Goal: Use online tool/utility: Utilize a website feature to perform a specific function

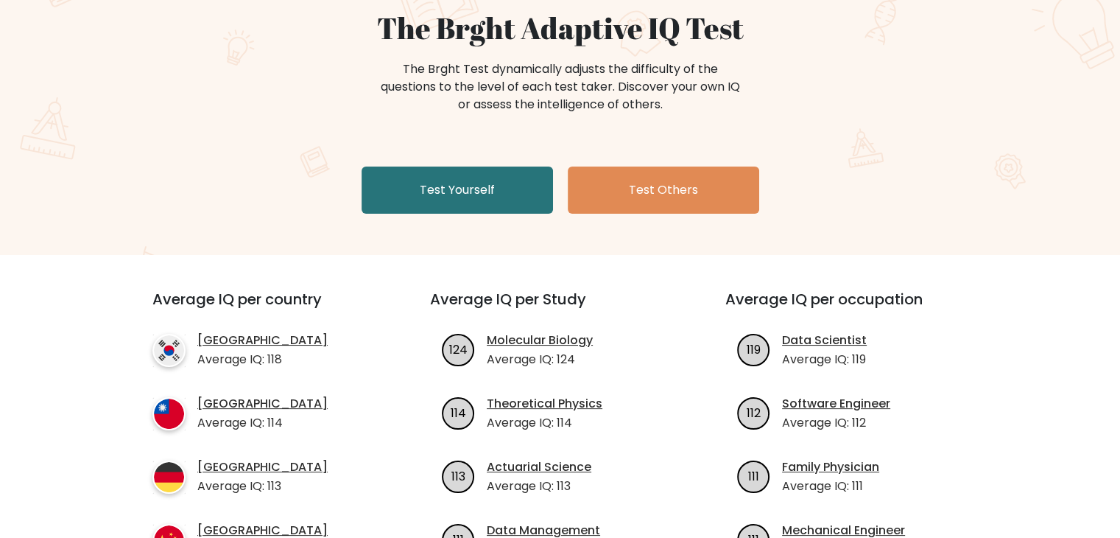
scroll to position [141, 0]
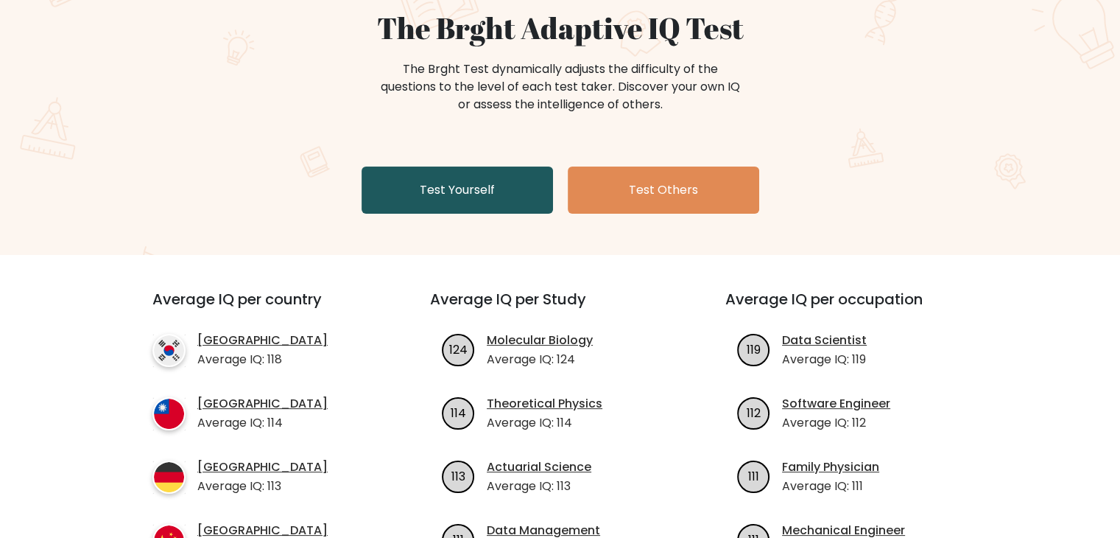
click at [488, 200] on link "Test Yourself" at bounding box center [458, 189] width 192 height 47
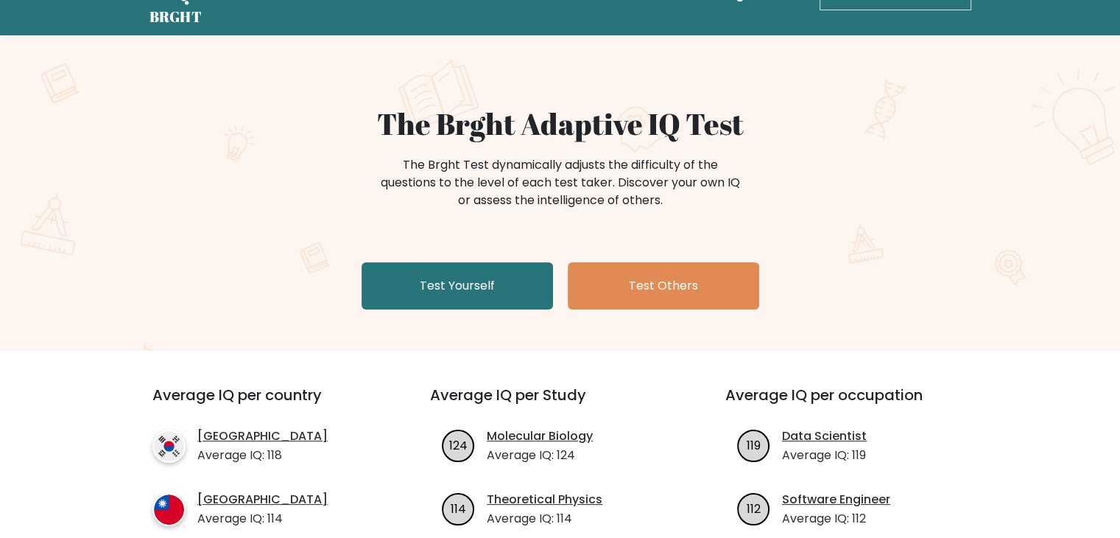
scroll to position [44, 0]
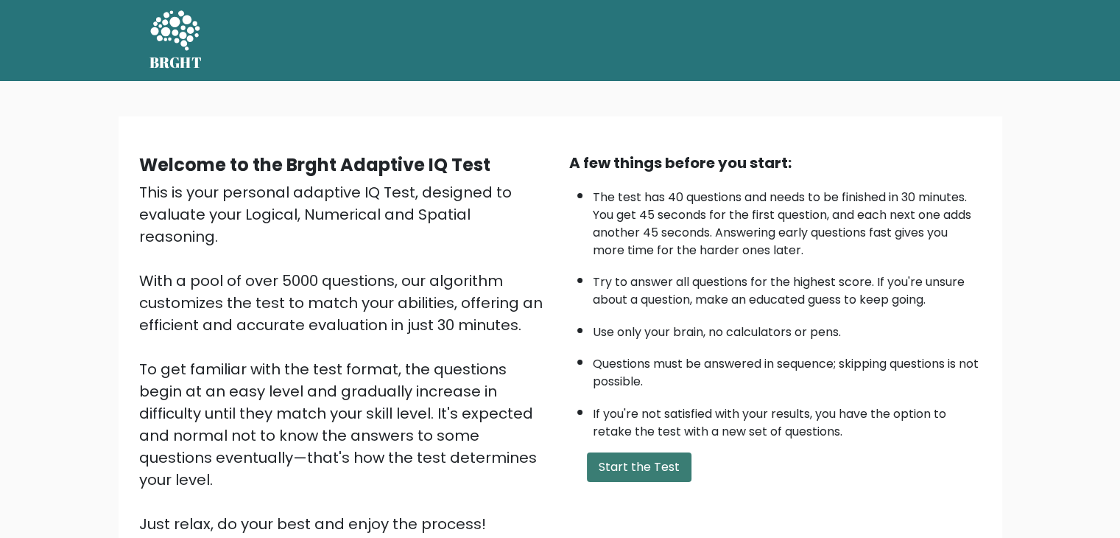
click at [670, 468] on button "Start the Test" at bounding box center [639, 466] width 105 height 29
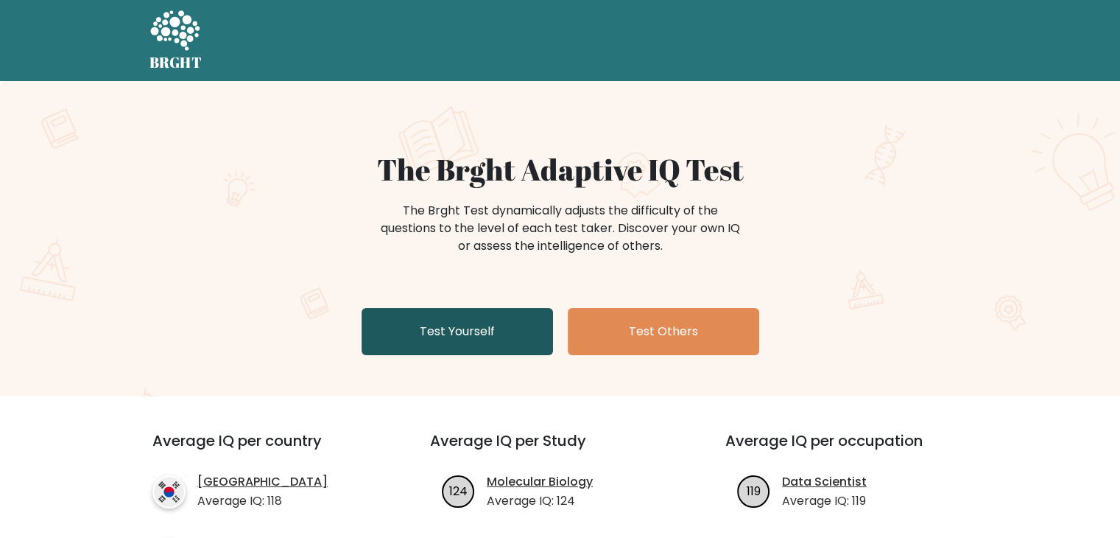
click at [440, 345] on link "Test Yourself" at bounding box center [458, 331] width 192 height 47
click at [424, 337] on link "Test Yourself" at bounding box center [458, 331] width 192 height 47
click at [395, 339] on link "Test Yourself" at bounding box center [458, 331] width 192 height 47
click at [435, 323] on link "Test Yourself" at bounding box center [458, 331] width 192 height 47
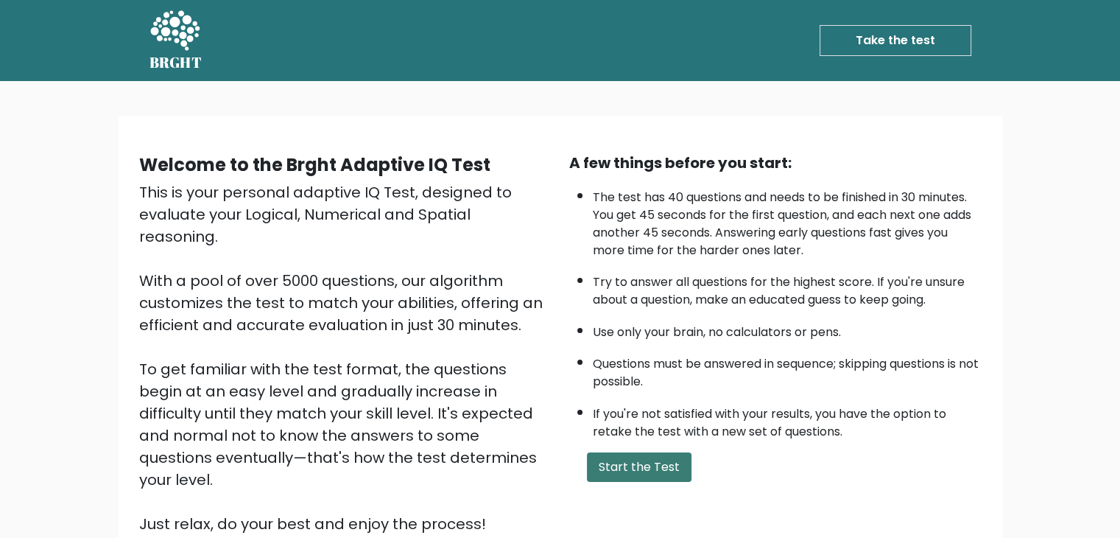
click at [608, 471] on button "Start the Test" at bounding box center [639, 466] width 105 height 29
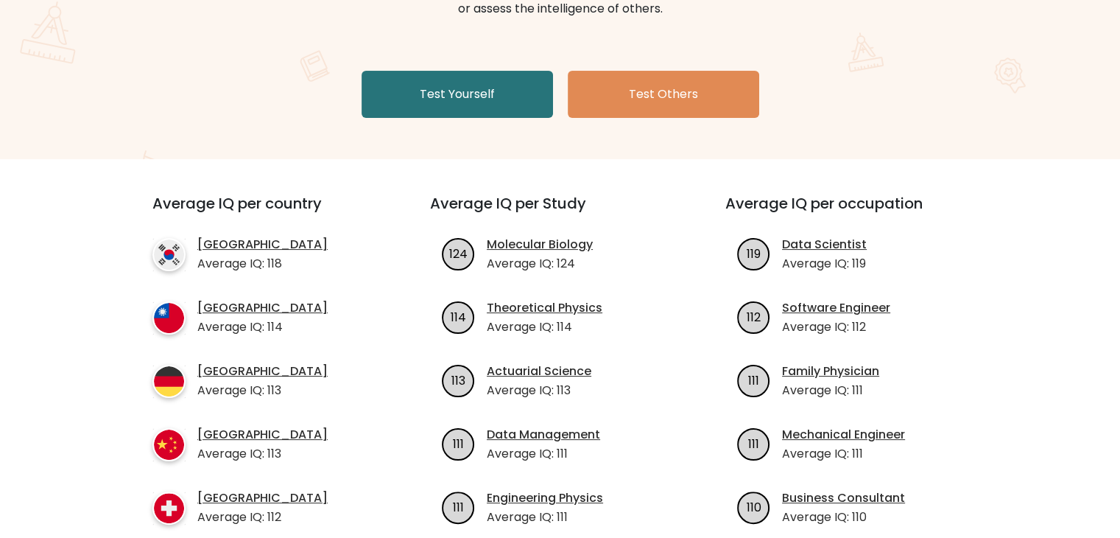
scroll to position [236, 0]
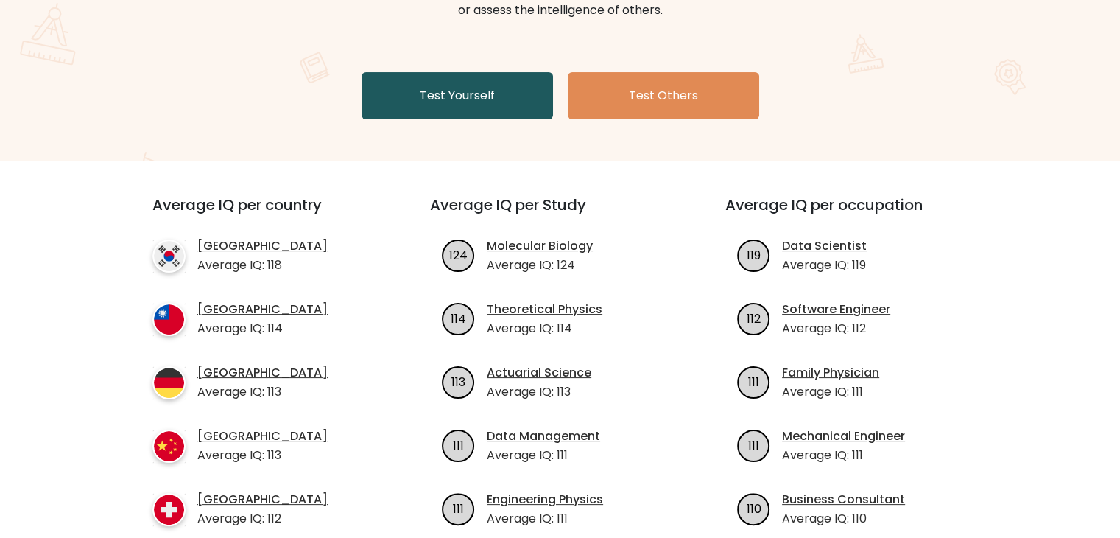
click at [404, 76] on link "Test Yourself" at bounding box center [458, 95] width 192 height 47
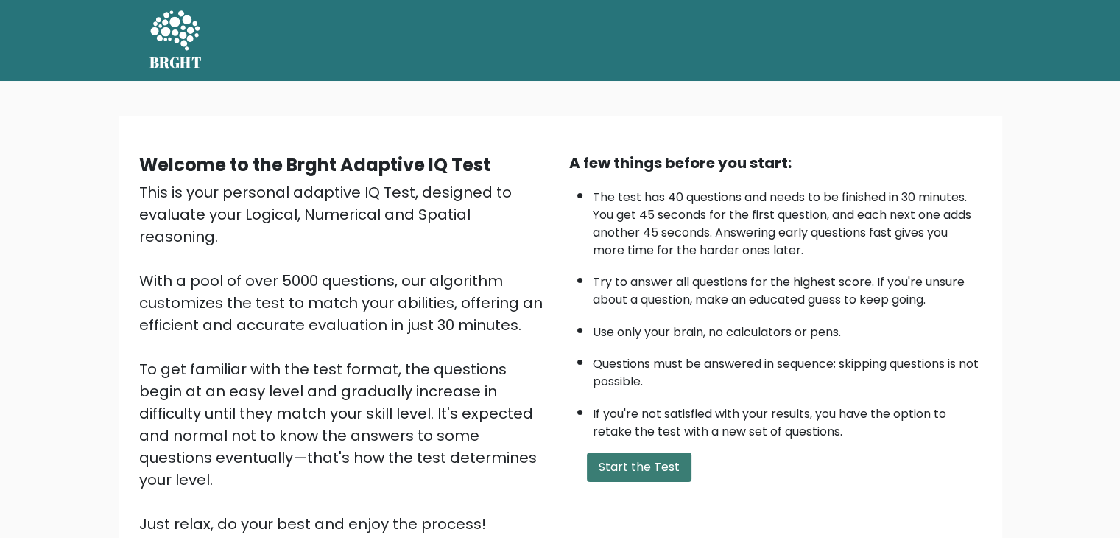
click at [648, 460] on button "Start the Test" at bounding box center [639, 466] width 105 height 29
